Goal: Transaction & Acquisition: Purchase product/service

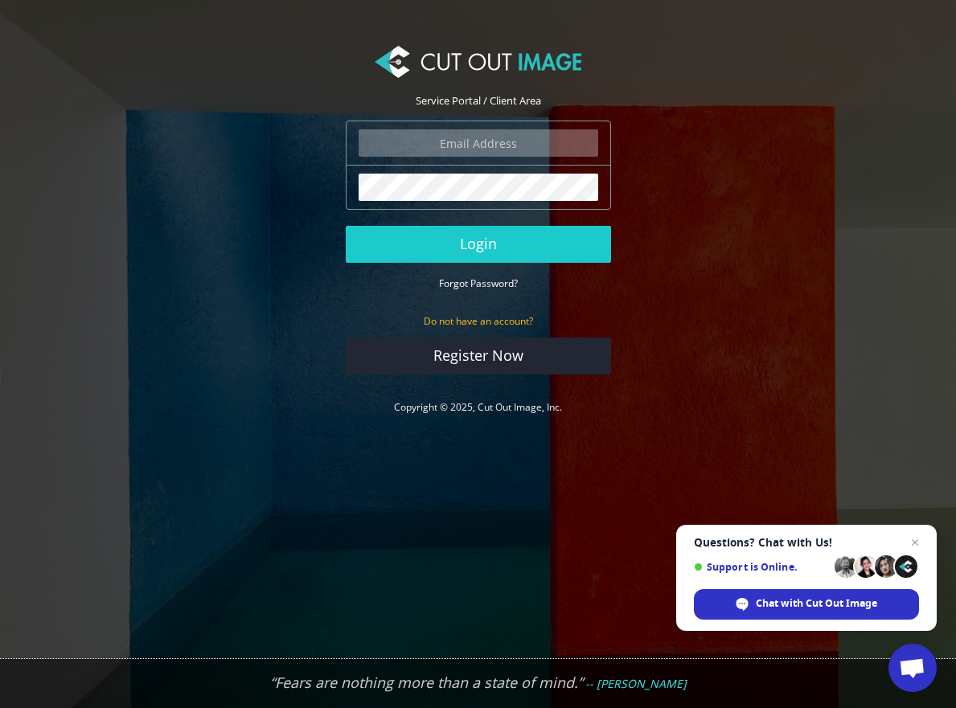
click at [445, 135] on input "email" at bounding box center [478, 142] width 240 height 27
type input "graham@gdholland.co.uk"
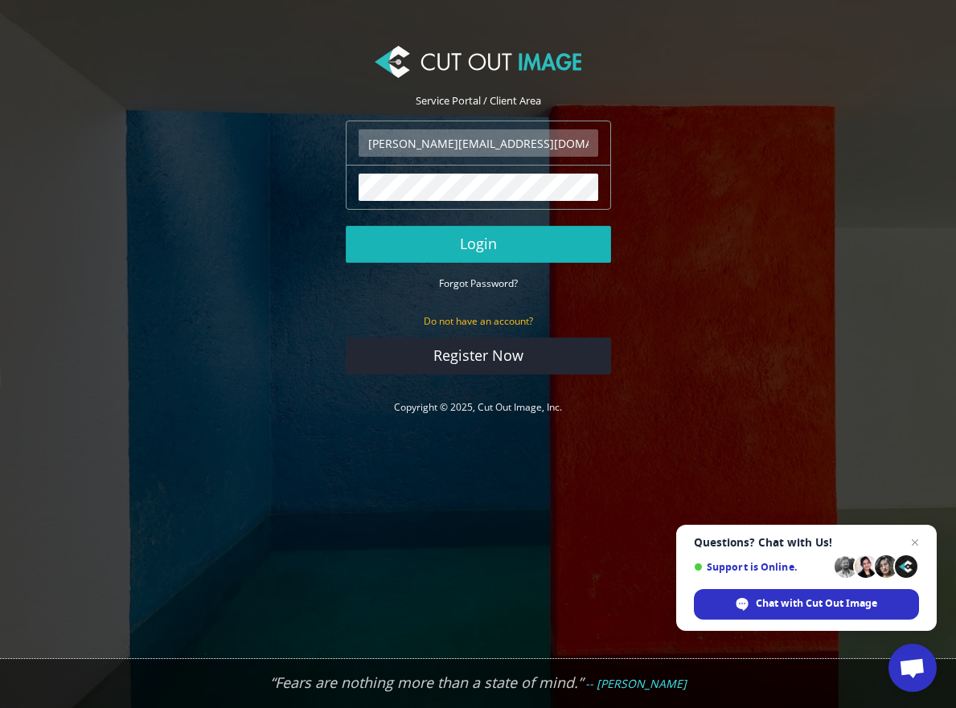
click at [492, 247] on button "Login" at bounding box center [478, 244] width 265 height 37
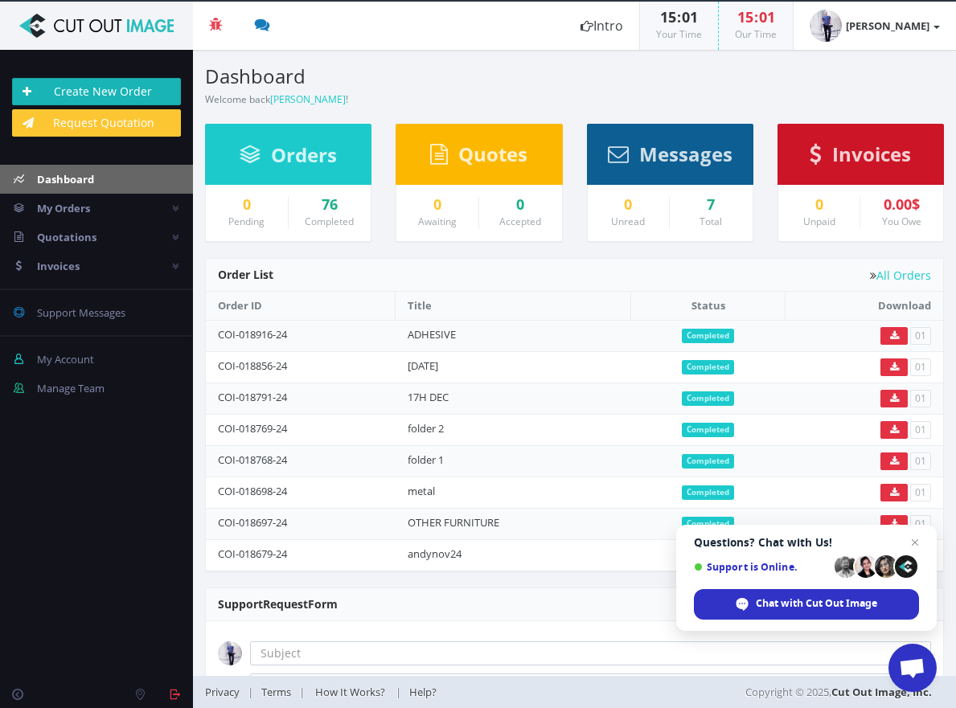
click at [129, 96] on link "Create New Order" at bounding box center [96, 91] width 169 height 27
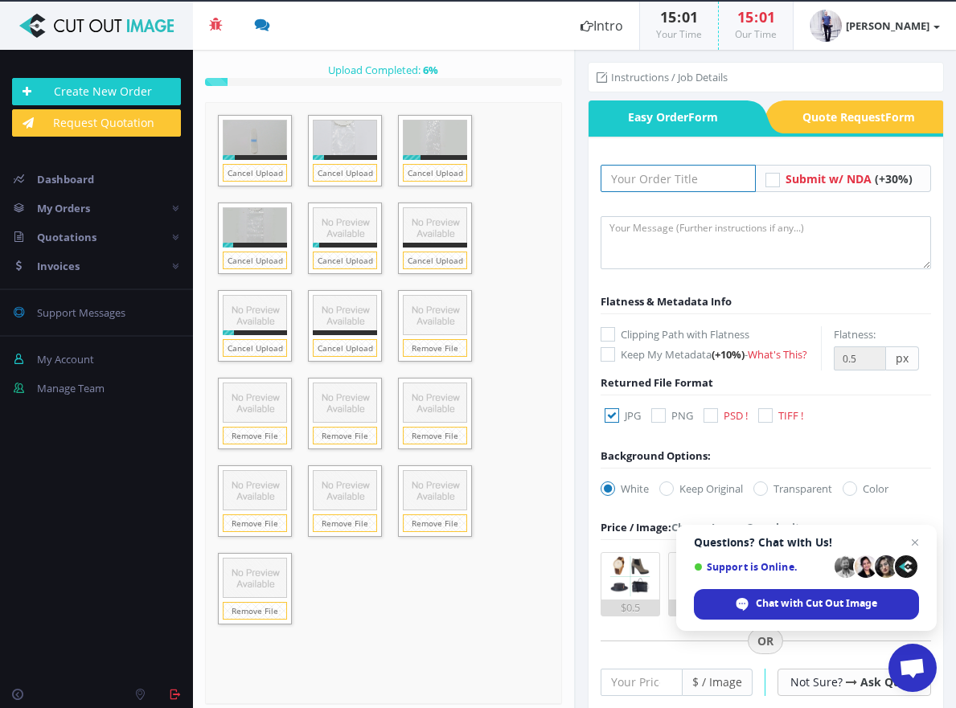
click at [678, 181] on input "text" at bounding box center [678, 178] width 156 height 27
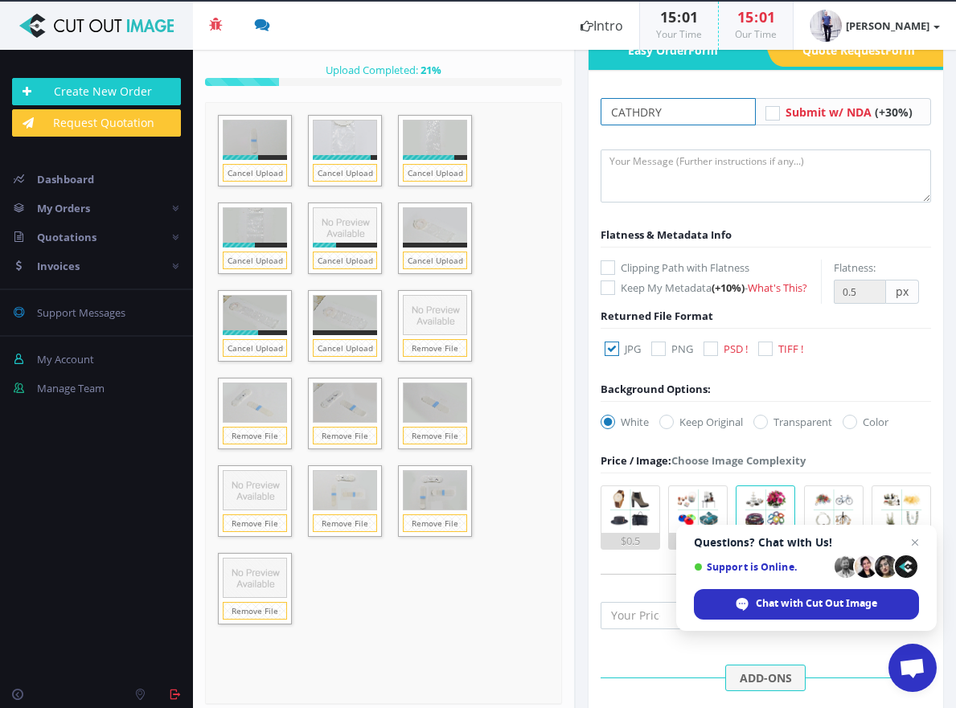
scroll to position [68, 0]
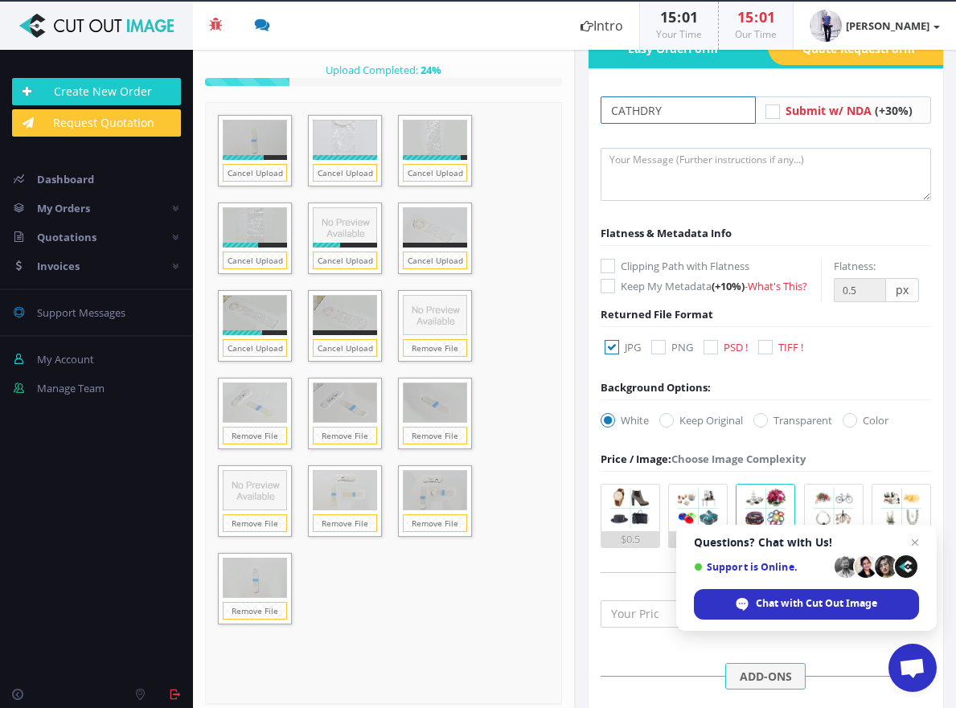
type input "CATHDRY"
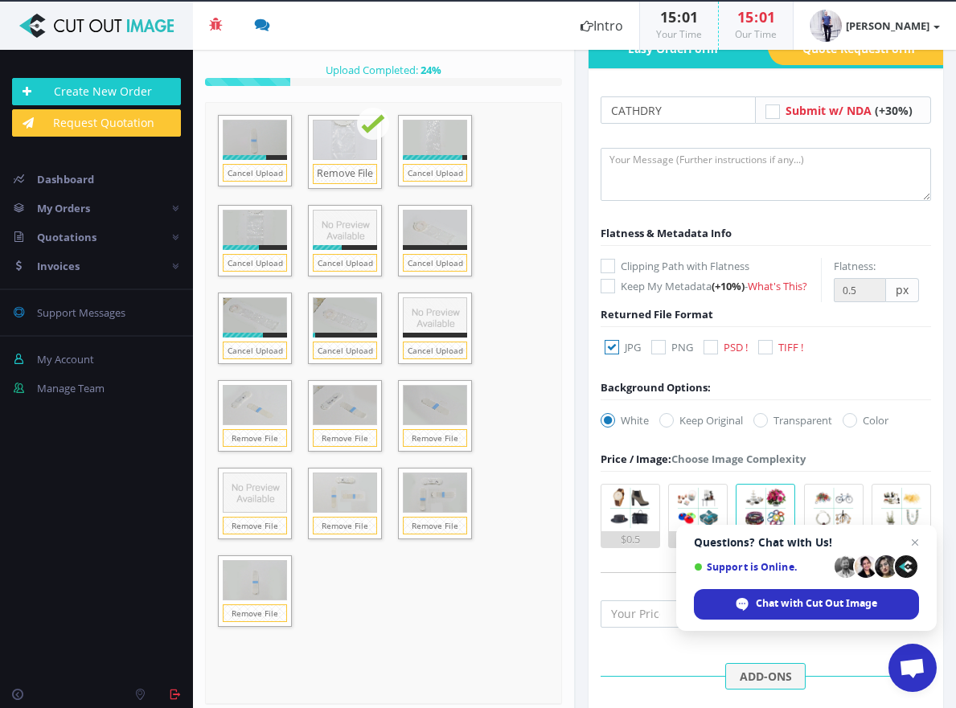
click at [776, 355] on label "TIFF !" at bounding box center [780, 347] width 45 height 16
click at [772, 353] on input "TIFF !" at bounding box center [767, 347] width 10 height 10
checkbox input "true"
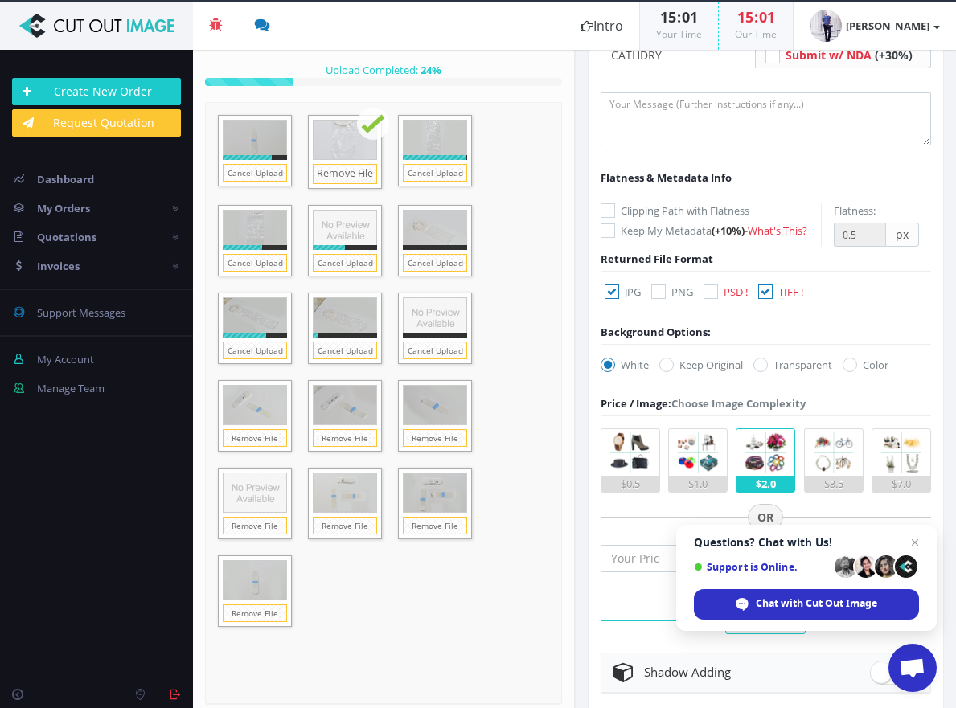
scroll to position [125, 0]
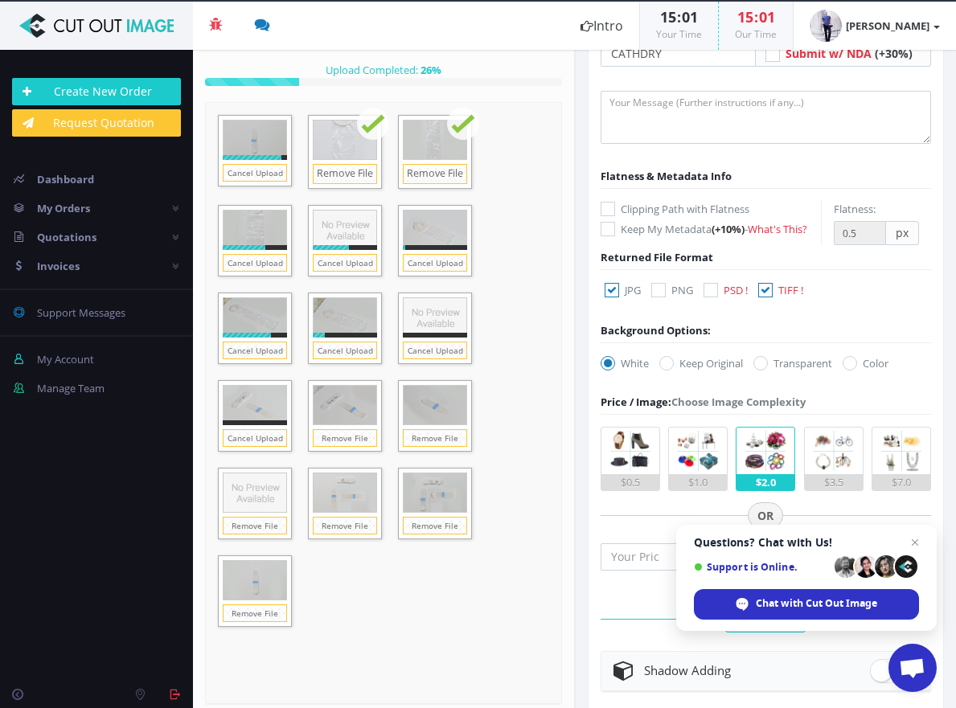
click at [614, 297] on icon at bounding box center [611, 290] width 14 height 14
click at [614, 296] on input "JPG" at bounding box center [613, 290] width 10 height 10
checkbox input "false"
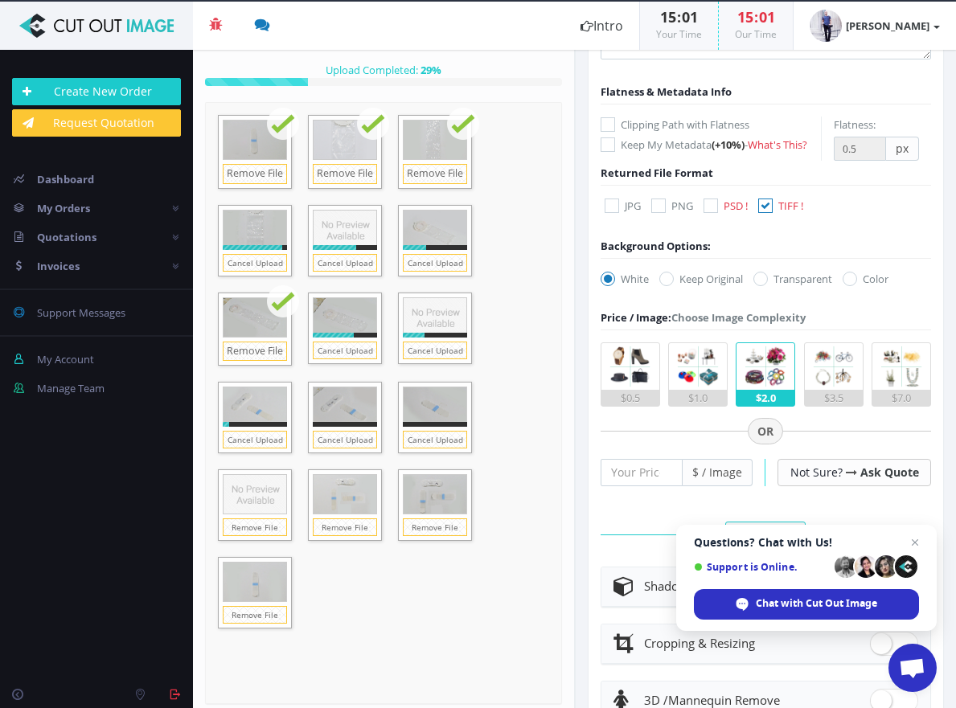
scroll to position [211, 0]
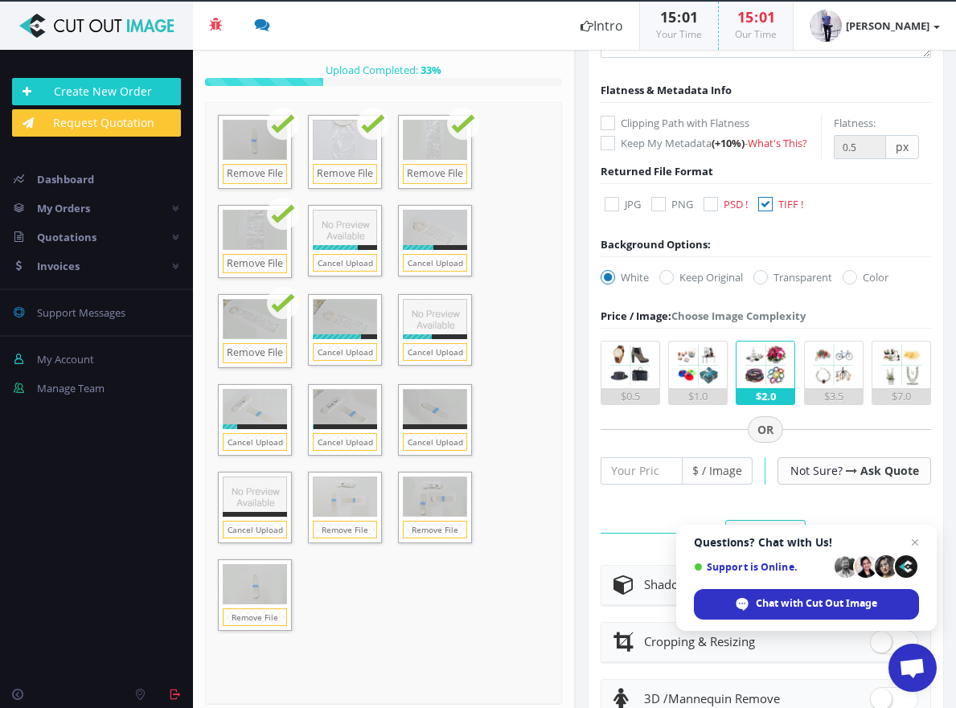
click at [762, 285] on icon at bounding box center [760, 277] width 14 height 14
click at [762, 283] on input "Transparent" at bounding box center [762, 277] width 10 height 10
radio input "true"
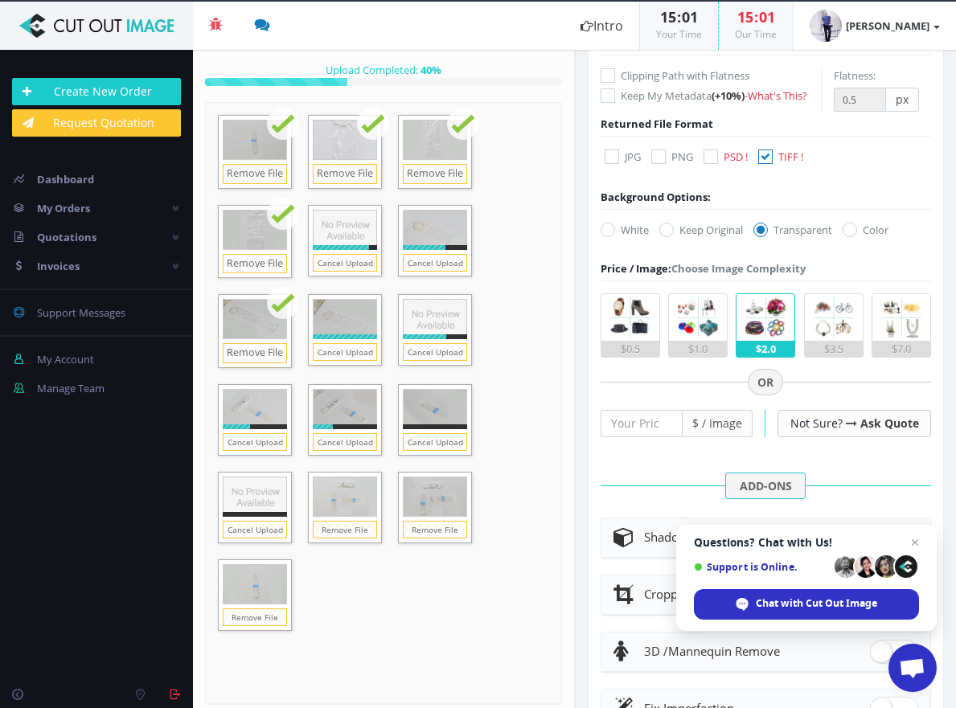
scroll to position [262, 0]
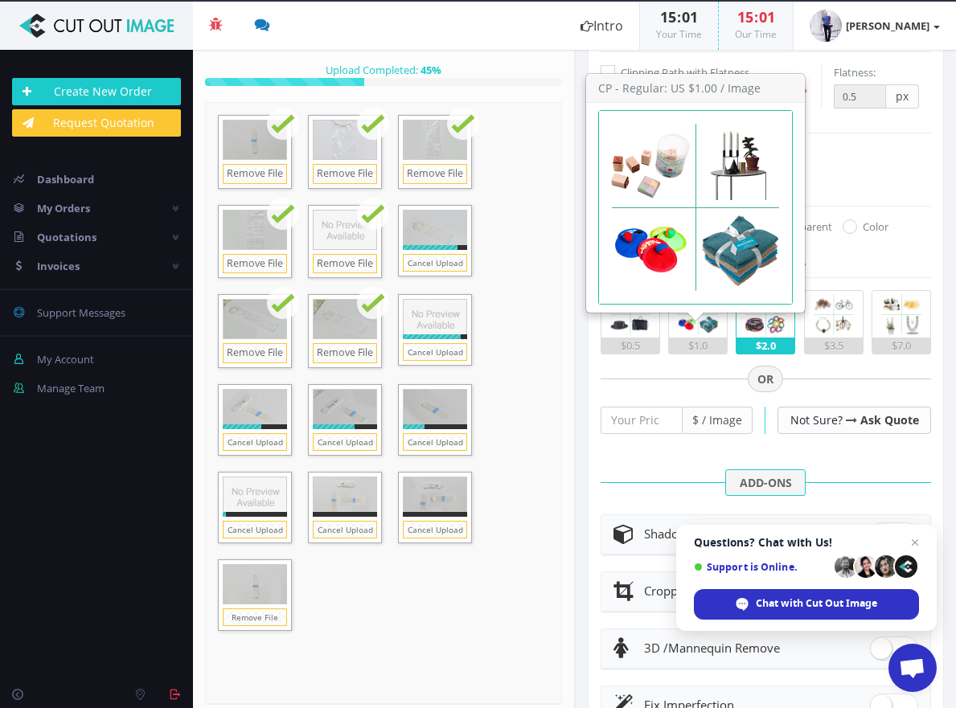
click at [699, 334] on img at bounding box center [697, 314] width 47 height 47
click at [0, 0] on input "$1.0" at bounding box center [0, 0] width 0 height 0
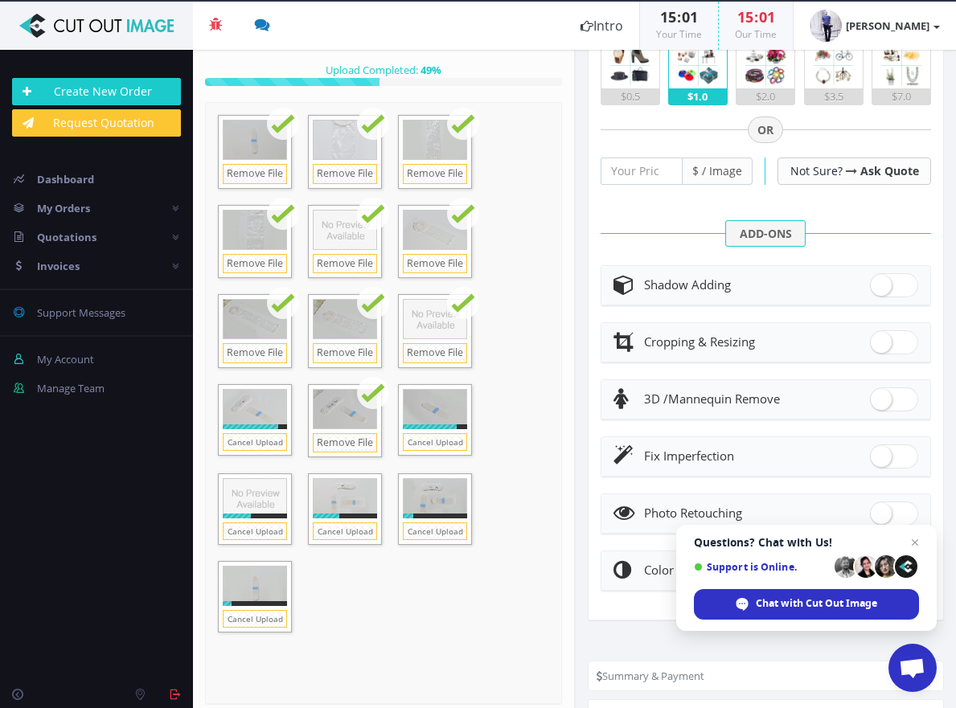
scroll to position [543, 0]
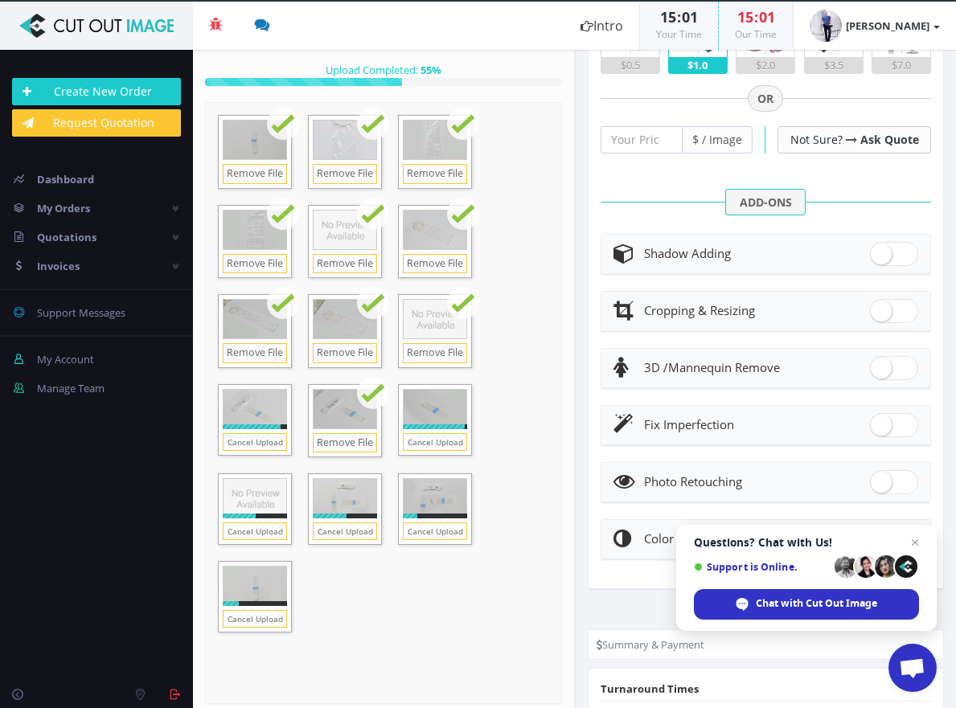
click at [885, 266] on span at bounding box center [894, 254] width 48 height 24
click at [880, 256] on input "checkbox" at bounding box center [875, 250] width 10 height 10
checkbox input "true"
radio input "true"
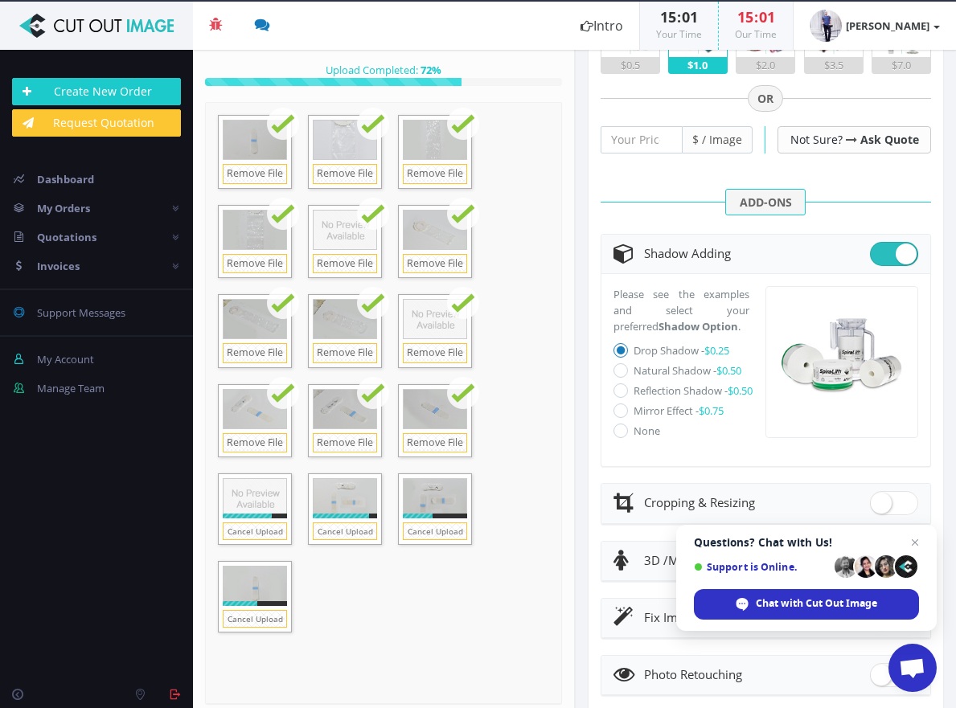
click at [620, 398] on icon at bounding box center [620, 390] width 14 height 14
click at [620, 396] on input "Reflection Shadow - $0.50" at bounding box center [622, 391] width 10 height 10
radio input "true"
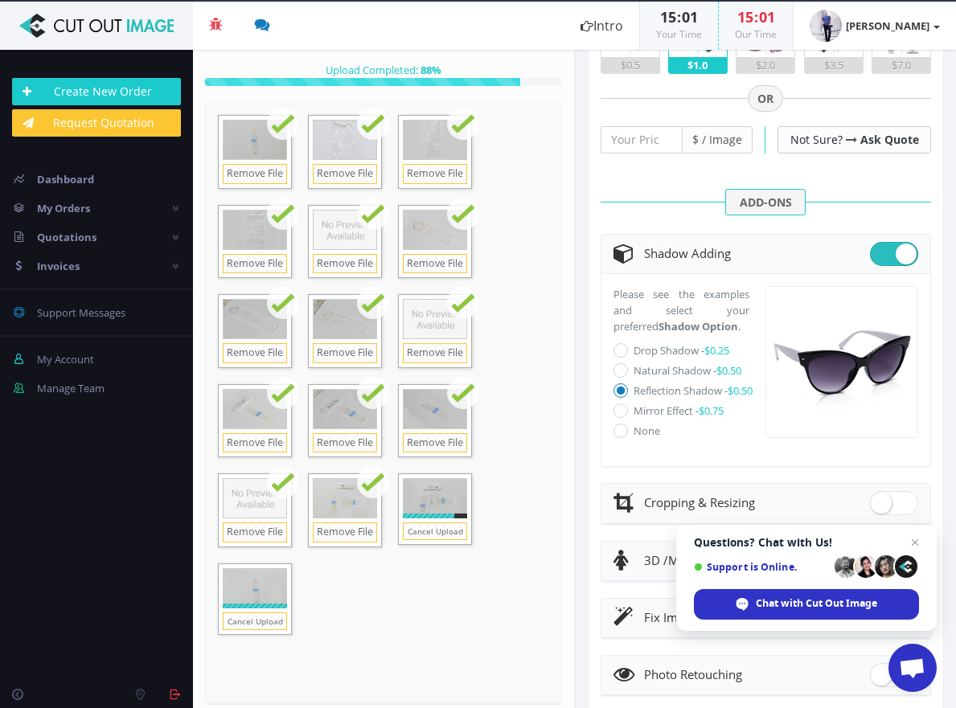
click at [619, 378] on icon at bounding box center [620, 370] width 14 height 14
click at [619, 376] on input "Natural Shadow - $0.50" at bounding box center [622, 371] width 10 height 10
radio input "true"
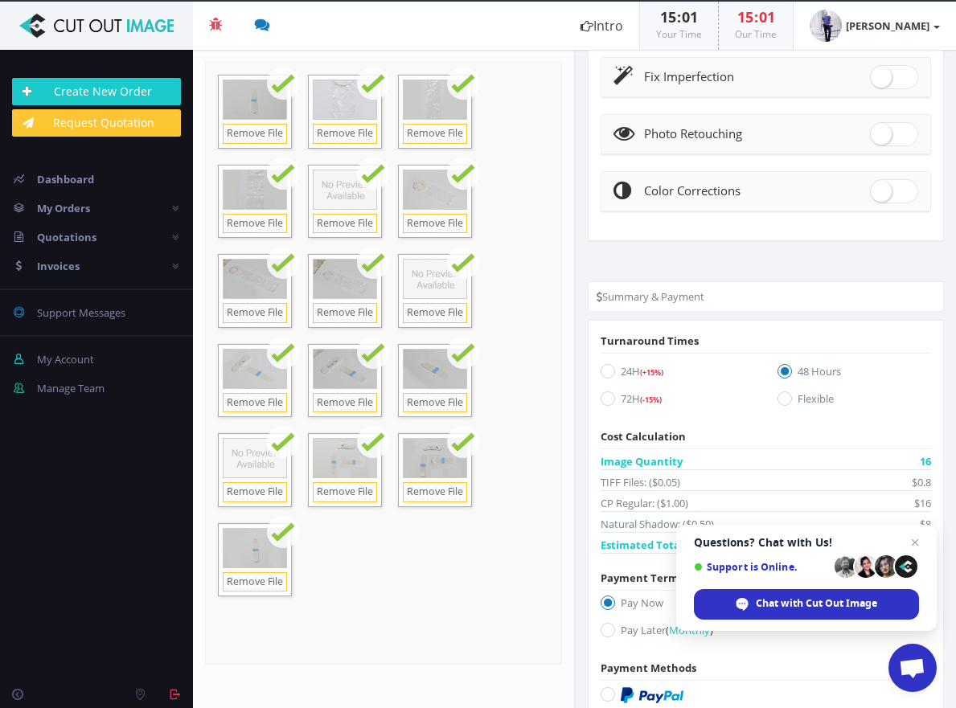
scroll to position [1108, 0]
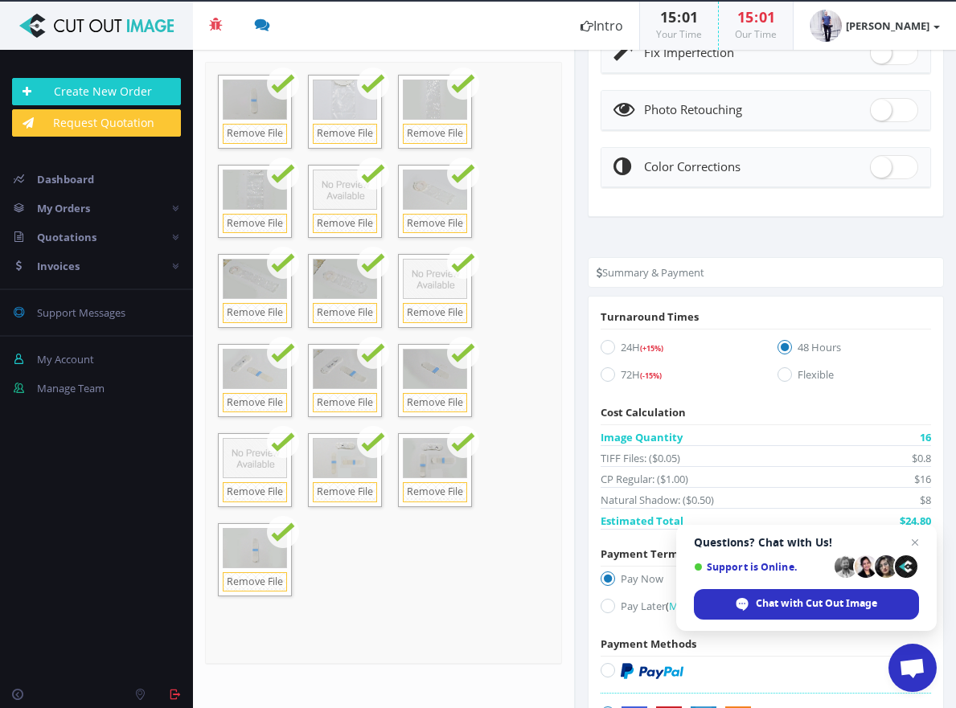
click at [606, 354] on icon at bounding box center [607, 347] width 14 height 14
click at [606, 353] on input "24H (+15%)" at bounding box center [609, 347] width 10 height 10
radio input "true"
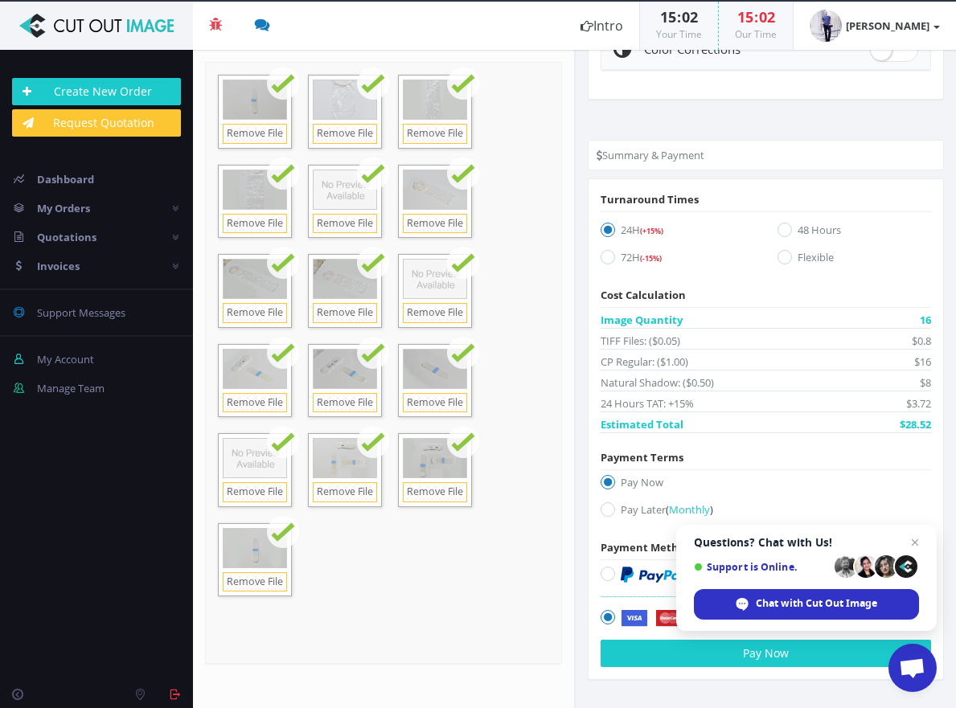
scroll to position [1235, 0]
click at [916, 543] on span "Open chat" at bounding box center [915, 543] width 20 height 20
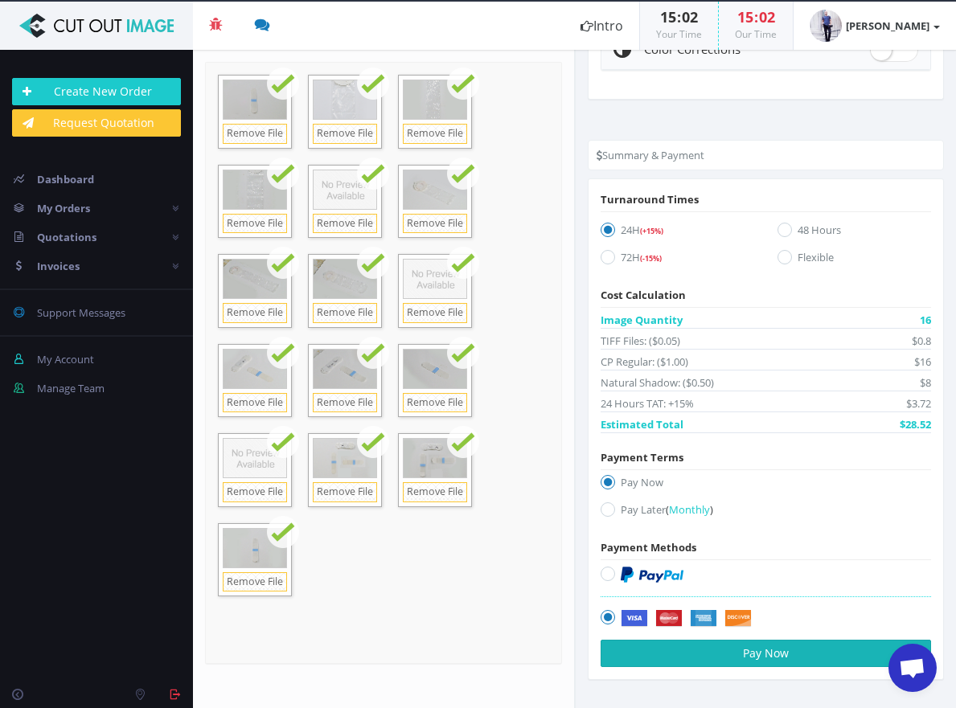
click at [774, 656] on button "Pay Now" at bounding box center [765, 653] width 331 height 27
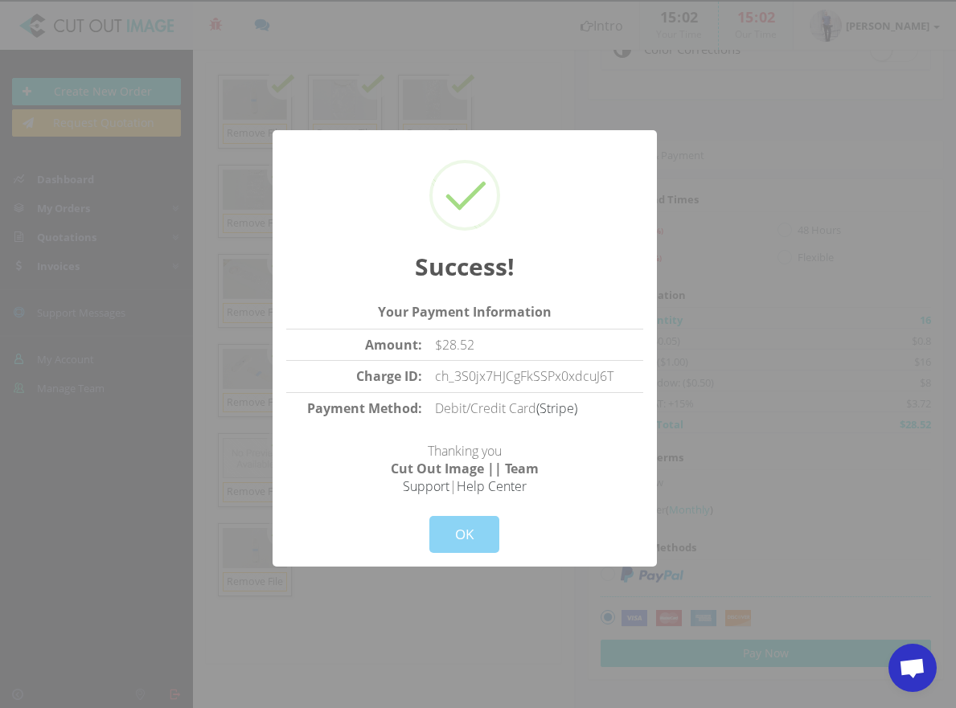
click at [356, 227] on div "Success! Your Payment Information Amount: $28.52 Charge ID: ch_3S0jx7HJCgFkSSPx…" at bounding box center [464, 348] width 384 height 437
click at [473, 522] on button "OK" at bounding box center [464, 534] width 70 height 37
